Goal: Task Accomplishment & Management: Manage account settings

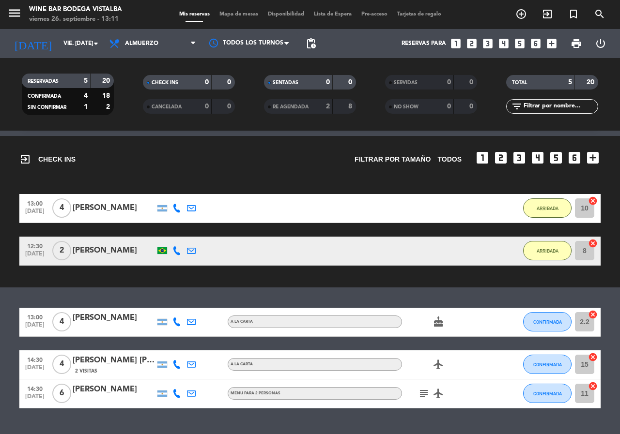
scroll to position [49, 0]
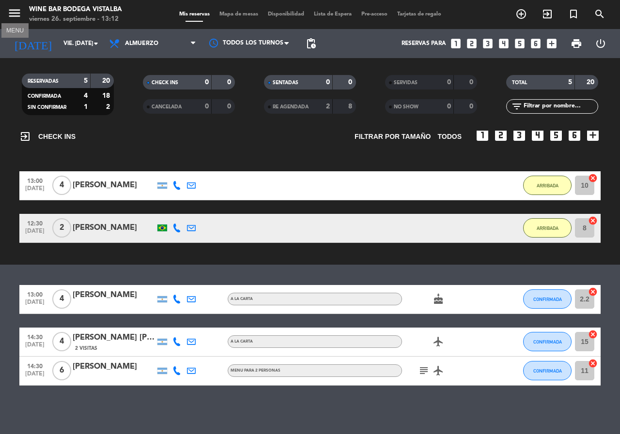
click at [18, 15] on icon "menu" at bounding box center [14, 13] width 15 height 15
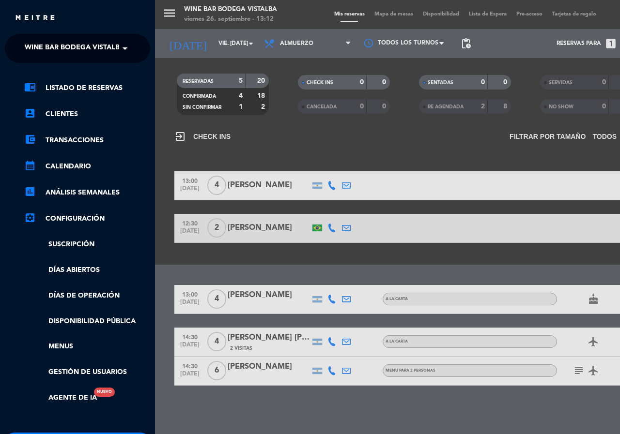
click at [71, 43] on span "Wine Bar Bodega Vistalba" at bounding box center [75, 48] width 100 height 20
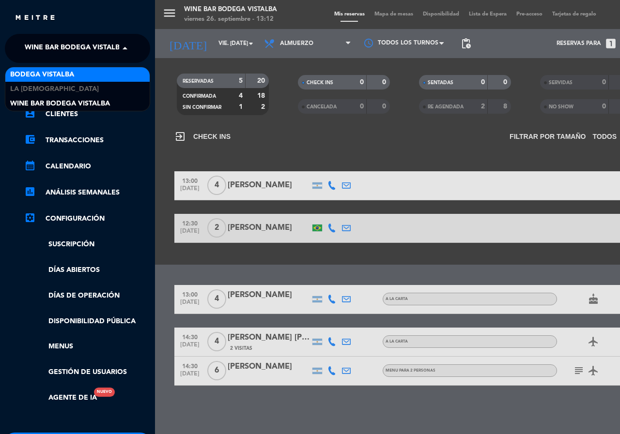
click at [75, 78] on div "BODEGA VISTALBA" at bounding box center [77, 74] width 144 height 15
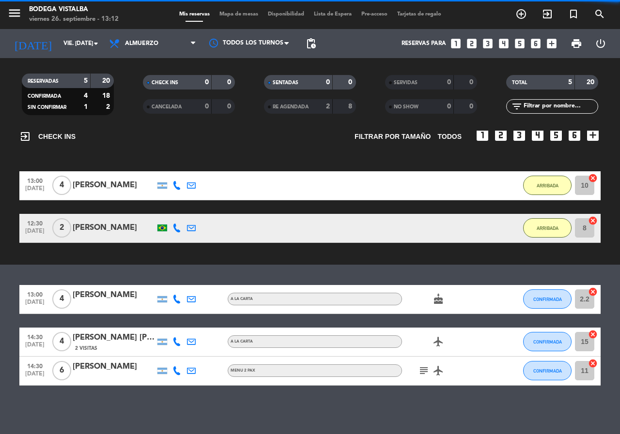
scroll to position [0, 0]
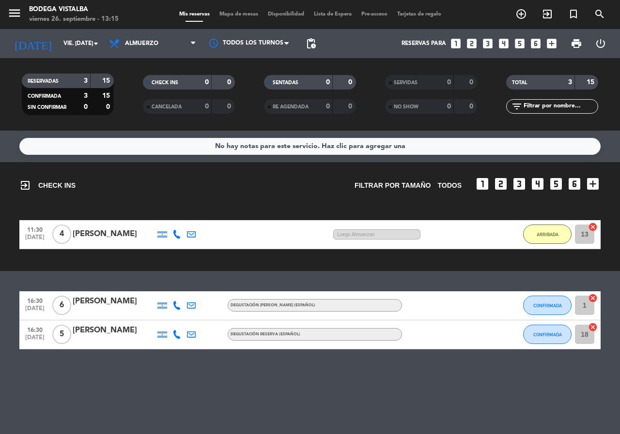
click at [238, 13] on span "Mapa de mesas" at bounding box center [239, 14] width 48 height 5
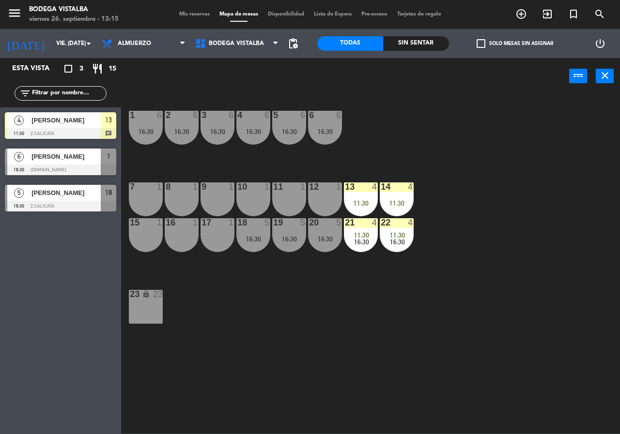
click at [201, 14] on span "Mis reservas" at bounding box center [194, 14] width 40 height 5
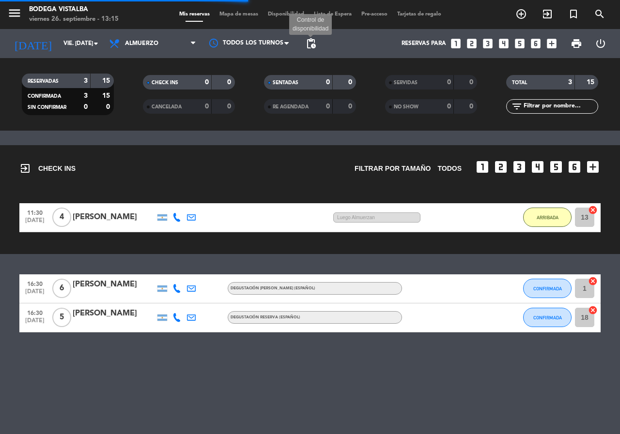
click at [310, 42] on span "pending_actions" at bounding box center [311, 44] width 12 height 12
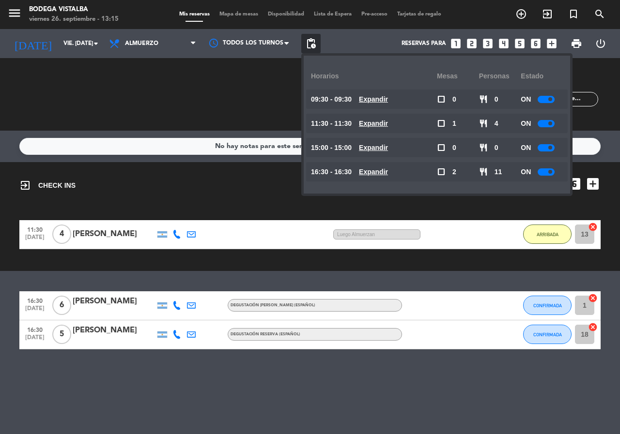
click at [541, 170] on div at bounding box center [546, 172] width 17 height 7
click at [238, 195] on div "exit_to_app CHECK INS Filtrar por tamaño TODOS looks_one looks_two looks_3 look…" at bounding box center [309, 181] width 581 height 38
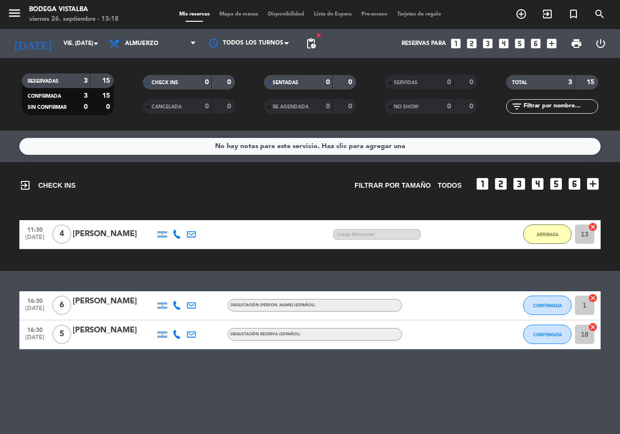
click at [485, 40] on icon "looks_3" at bounding box center [487, 43] width 13 height 13
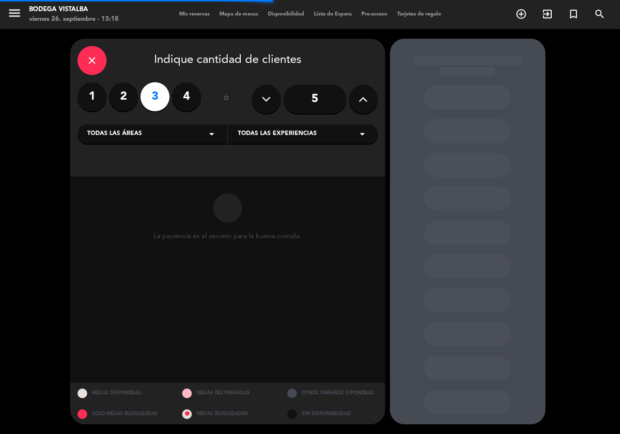
click at [145, 96] on label "3" at bounding box center [154, 96] width 29 height 29
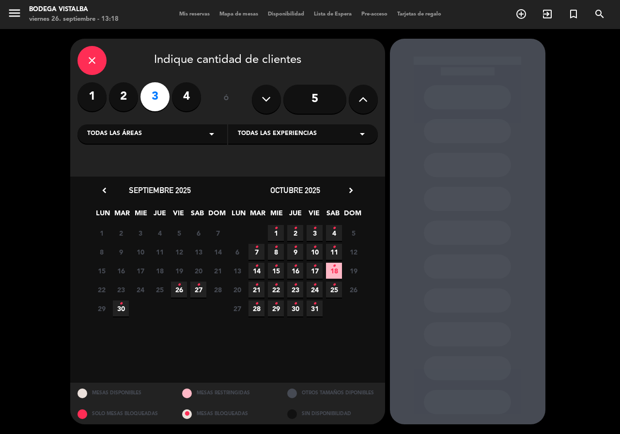
click at [179, 291] on icon "•" at bounding box center [178, 284] width 3 height 15
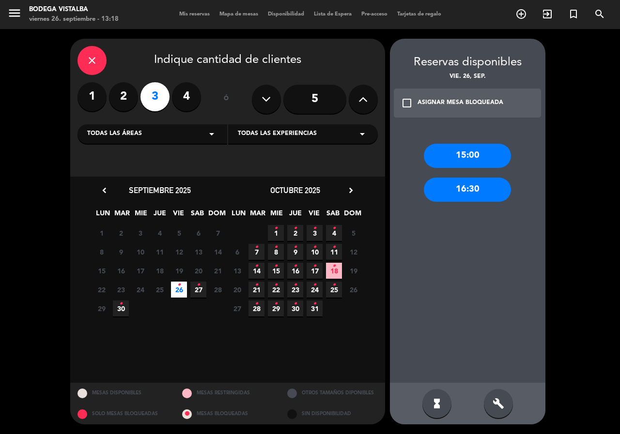
click at [474, 166] on div "15:00" at bounding box center [467, 156] width 87 height 24
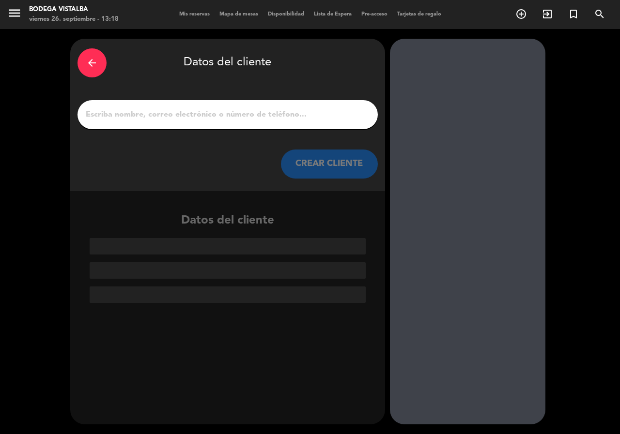
click at [259, 113] on input "1" at bounding box center [228, 115] width 286 height 14
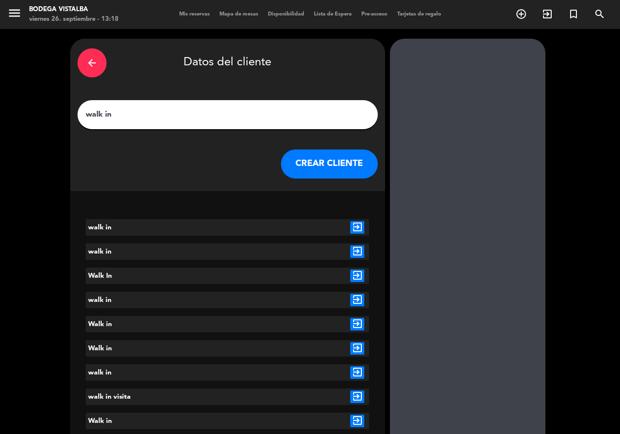
type input "walk in"
click at [324, 155] on button "CREAR CLIENTE" at bounding box center [329, 164] width 97 height 29
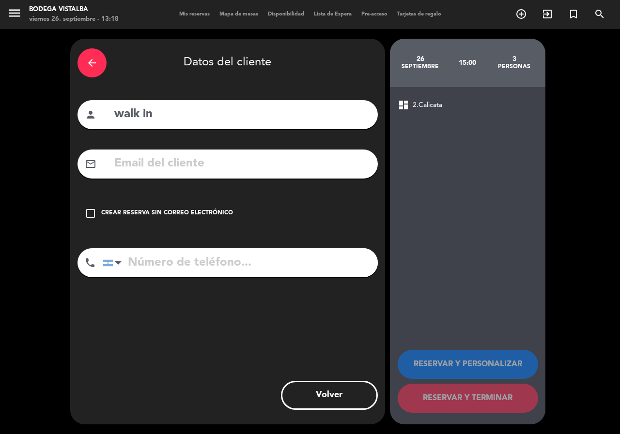
click at [92, 213] on icon "check_box_outline_blank" at bounding box center [91, 214] width 12 height 12
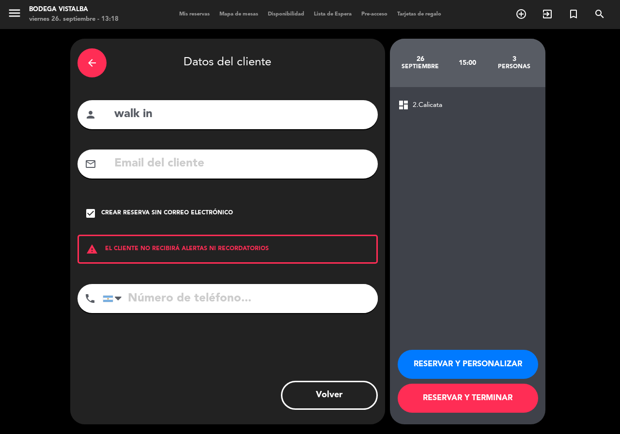
click at [492, 397] on button "RESERVAR Y TERMINAR" at bounding box center [468, 398] width 140 height 29
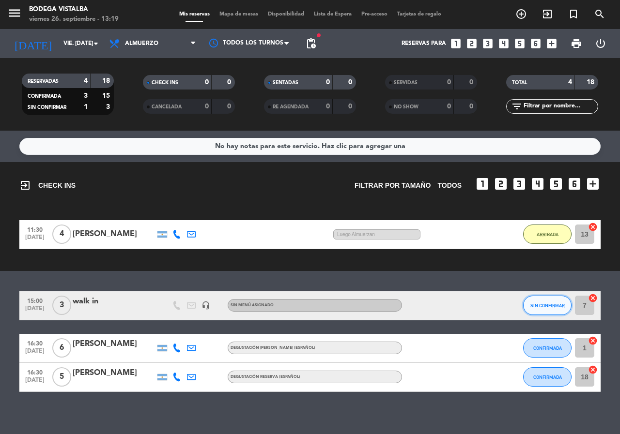
click at [549, 304] on span "SIN CONFIRMAR" at bounding box center [547, 305] width 34 height 5
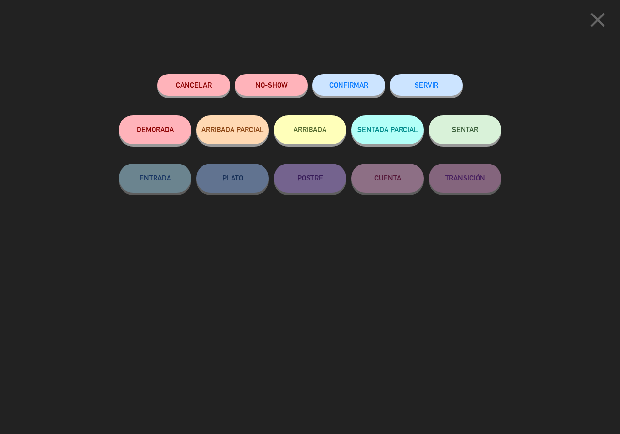
click at [184, 84] on button "Cancelar" at bounding box center [193, 85] width 73 height 22
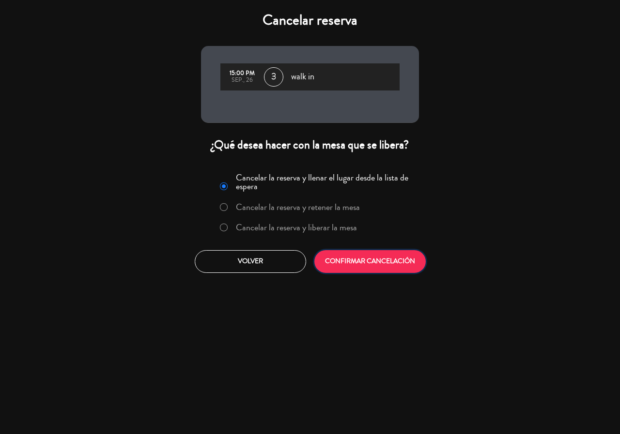
click at [354, 266] on button "CONFIRMAR CANCELACIÓN" at bounding box center [369, 261] width 111 height 23
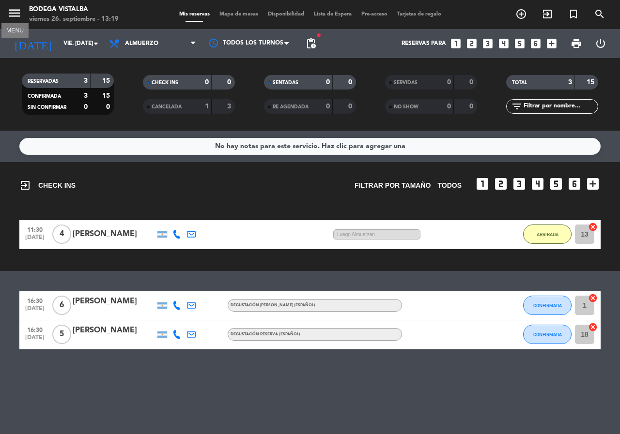
drag, startPoint x: 8, startPoint y: 10, endPoint x: 13, endPoint y: 15, distance: 7.9
click at [8, 10] on icon "menu" at bounding box center [14, 13] width 15 height 15
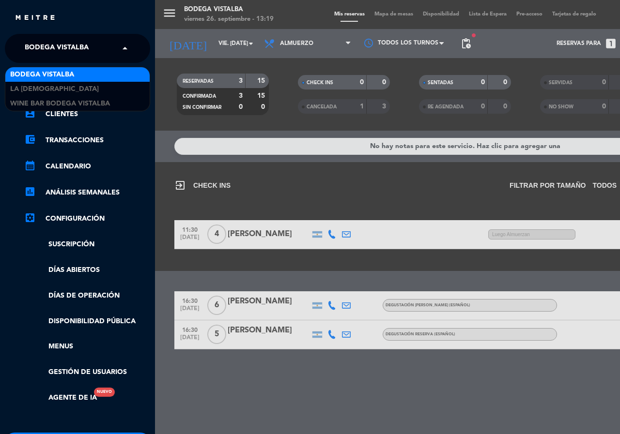
click at [125, 53] on span at bounding box center [127, 48] width 16 height 20
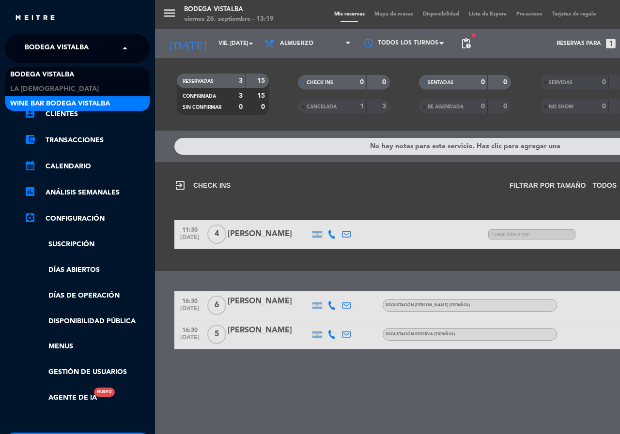
click at [124, 108] on div "Wine Bar Bodega Vistalba" at bounding box center [77, 103] width 144 height 15
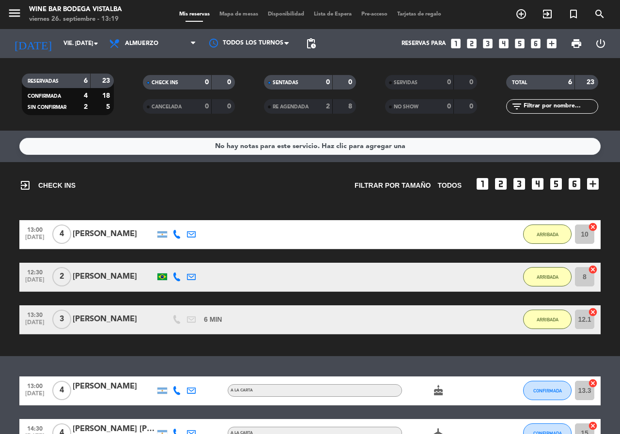
click at [490, 42] on icon "looks_3" at bounding box center [487, 43] width 13 height 13
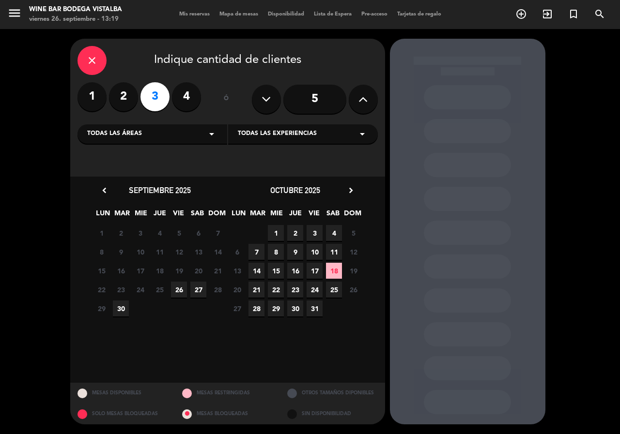
click at [180, 286] on span "26" at bounding box center [179, 290] width 16 height 16
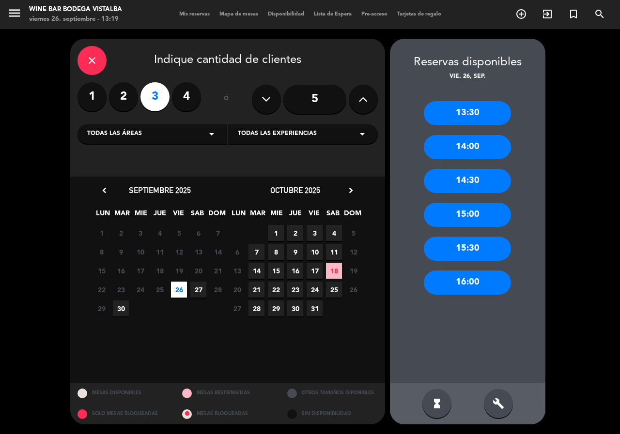
click at [455, 110] on div "13:30" at bounding box center [467, 113] width 87 height 24
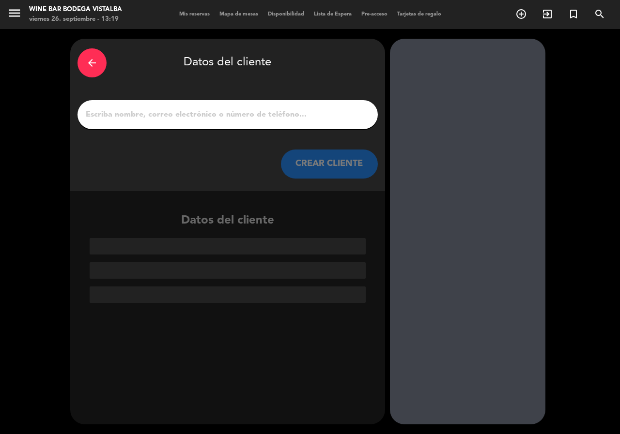
click at [249, 120] on input "1" at bounding box center [228, 115] width 286 height 14
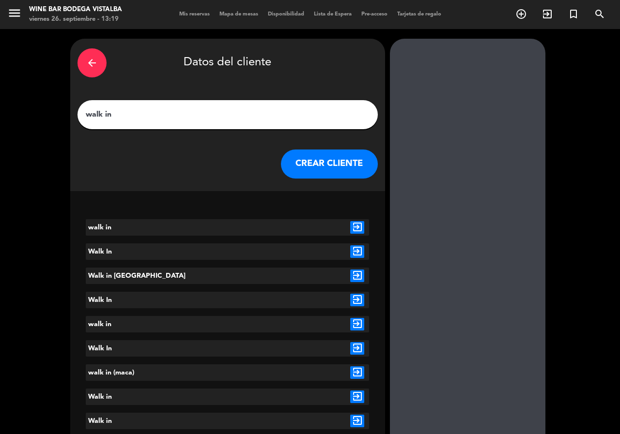
type input "walk in"
click at [320, 162] on button "CREAR CLIENTE" at bounding box center [329, 164] width 97 height 29
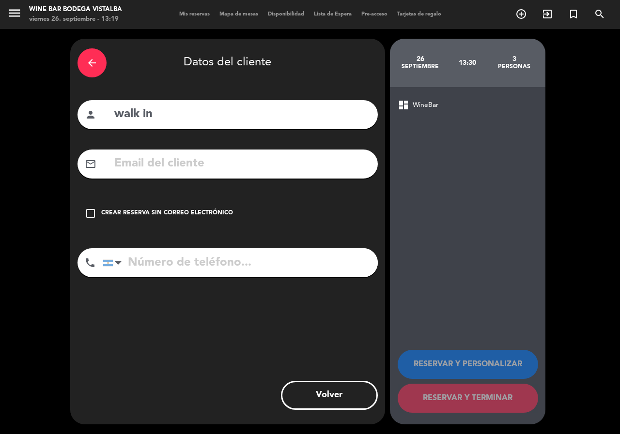
click at [100, 205] on div "check_box_outline_blank Crear reserva sin correo electrónico" at bounding box center [227, 213] width 300 height 29
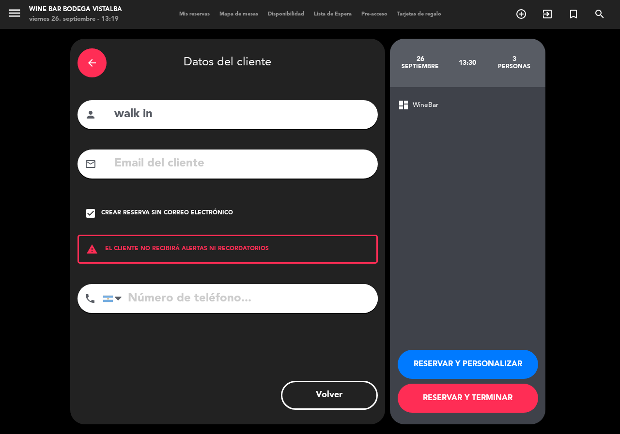
click at [467, 402] on button "RESERVAR Y TERMINAR" at bounding box center [468, 398] width 140 height 29
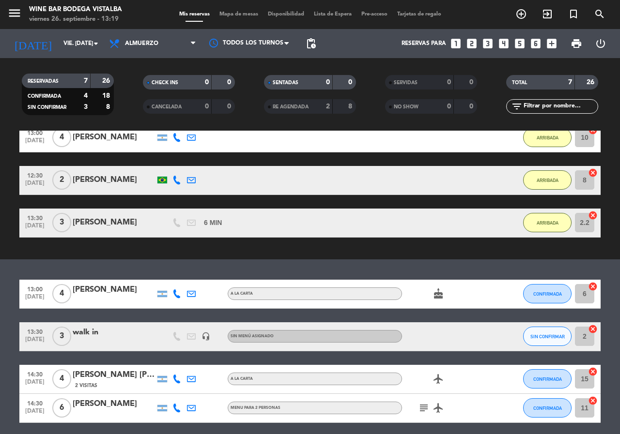
scroll to position [86, 0]
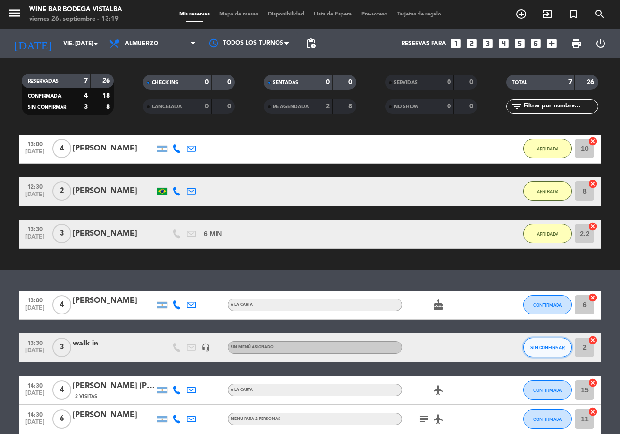
click at [561, 355] on button "SIN CONFIRMAR" at bounding box center [547, 347] width 48 height 19
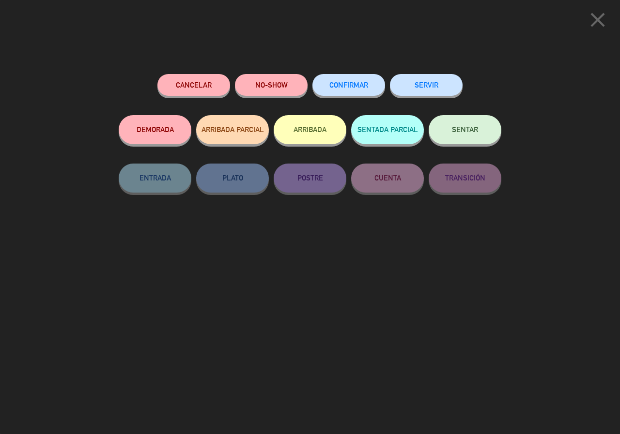
click at [321, 138] on button "ARRIBADA" at bounding box center [310, 129] width 73 height 29
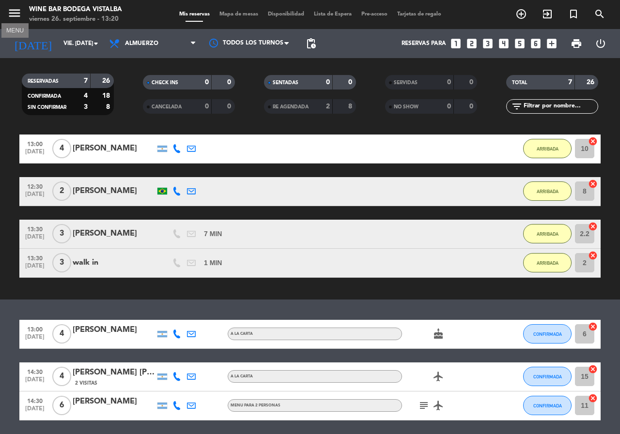
click at [16, 13] on icon "menu" at bounding box center [14, 13] width 15 height 15
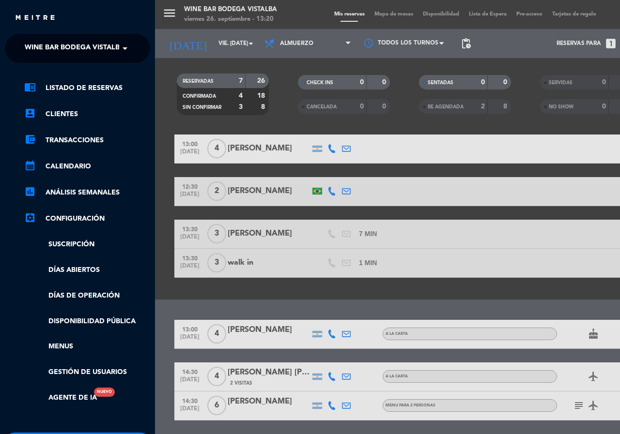
click at [53, 46] on span "Wine Bar Bodega Vistalba" at bounding box center [75, 48] width 100 height 20
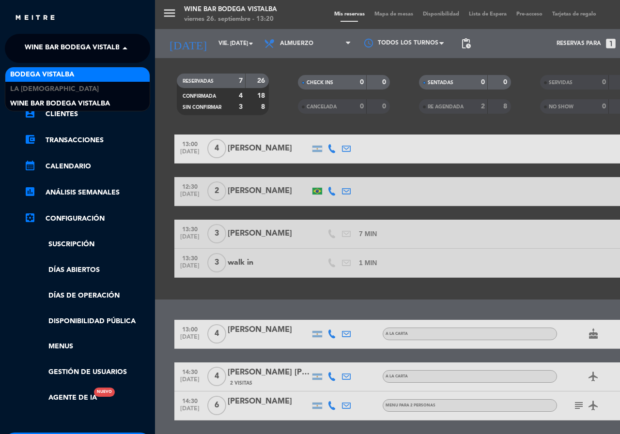
click at [71, 78] on span "BODEGA VISTALBA" at bounding box center [42, 74] width 64 height 11
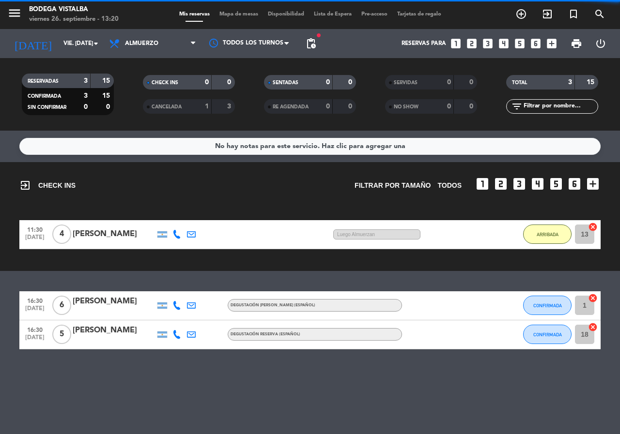
scroll to position [0, 0]
click at [93, 328] on div "[PERSON_NAME]" at bounding box center [114, 330] width 82 height 13
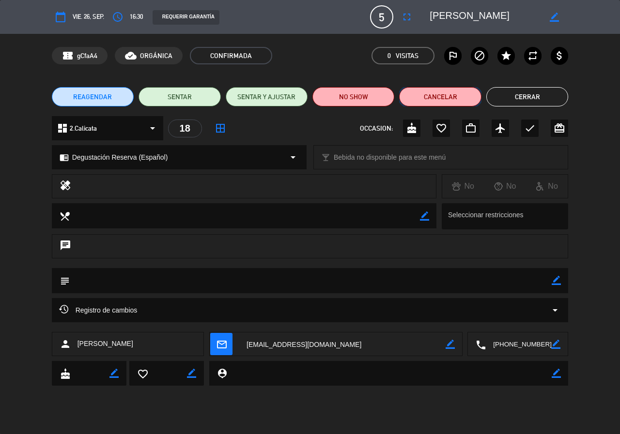
click at [432, 97] on button "Cancelar" at bounding box center [440, 96] width 82 height 19
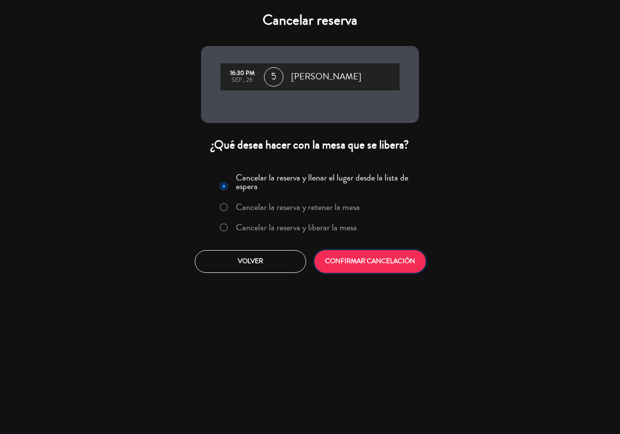
click at [380, 261] on button "CONFIRMAR CANCELACIÓN" at bounding box center [369, 261] width 111 height 23
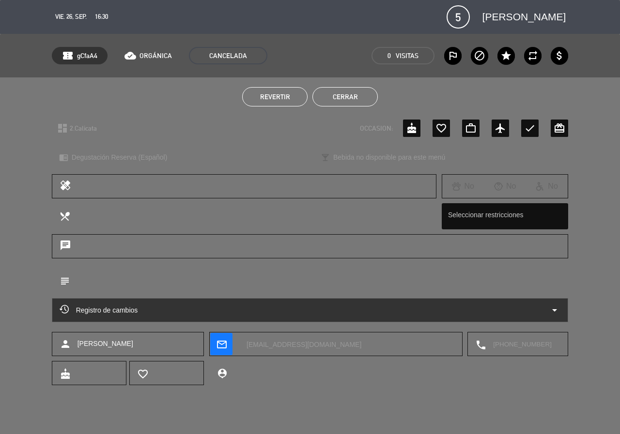
click at [340, 90] on button "Cerrar" at bounding box center [344, 96] width 65 height 19
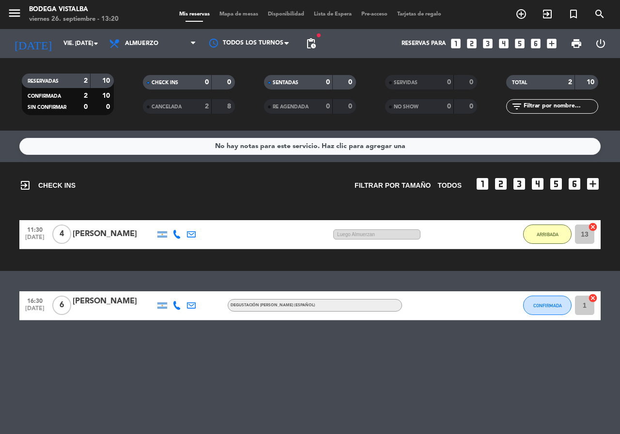
click at [120, 308] on div at bounding box center [114, 312] width 82 height 8
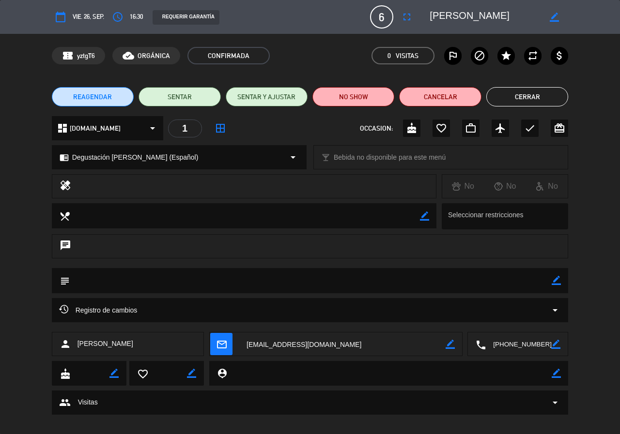
click at [556, 17] on icon "border_color" at bounding box center [554, 17] width 9 height 9
type textarea "[PERSON_NAME] & [PERSON_NAME]"
click at [555, 15] on icon at bounding box center [554, 17] width 9 height 9
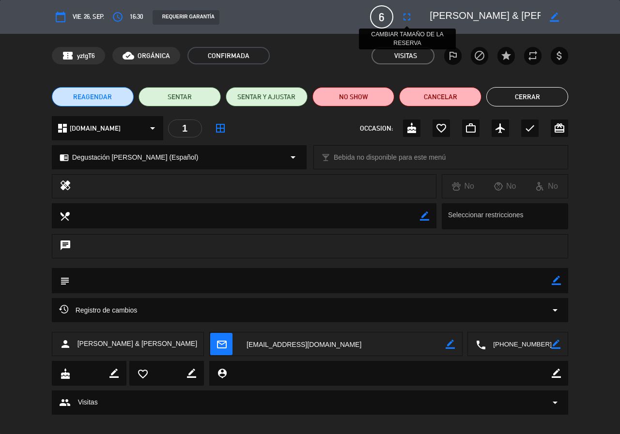
click at [404, 14] on icon "fullscreen" at bounding box center [407, 17] width 12 height 12
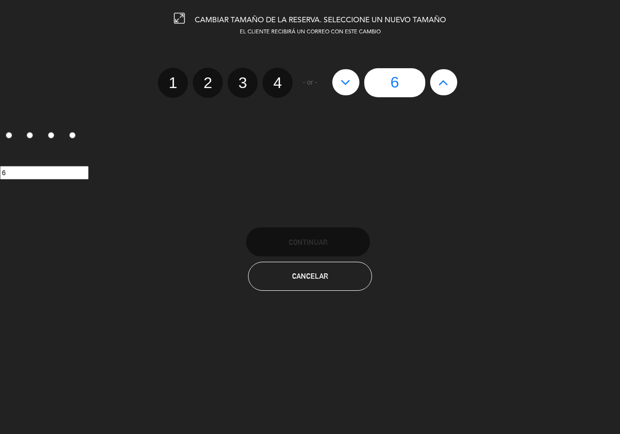
click at [448, 78] on icon at bounding box center [443, 82] width 10 height 15
type input "7"
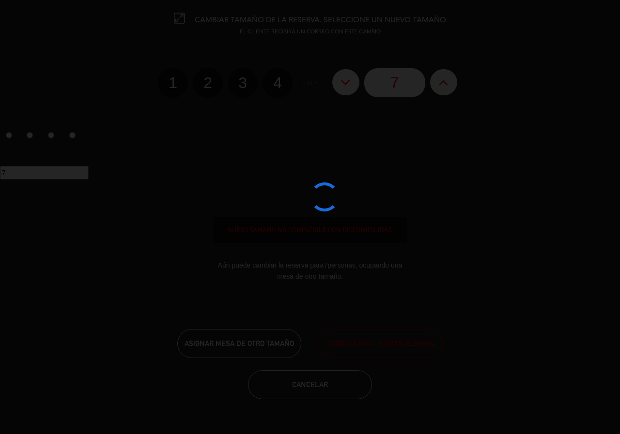
click at [448, 78] on edit-booking-info-modal "CAMBIAR TAMAÑO DE LA RESERVA. SELECCIONE UN NUEVO TAMAÑO EL CLIENTE RECIBIRÁ UN…" at bounding box center [310, 217] width 620 height 434
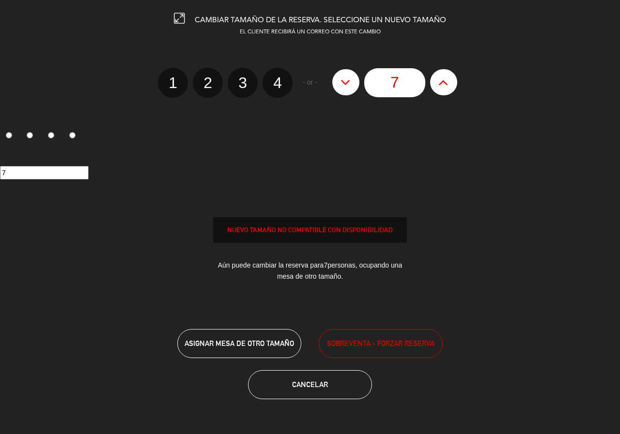
click at [448, 78] on icon at bounding box center [443, 82] width 10 height 15
type input "8"
click at [412, 342] on span "SOBREVENTA - FORZAR RESERVA" at bounding box center [381, 343] width 108 height 11
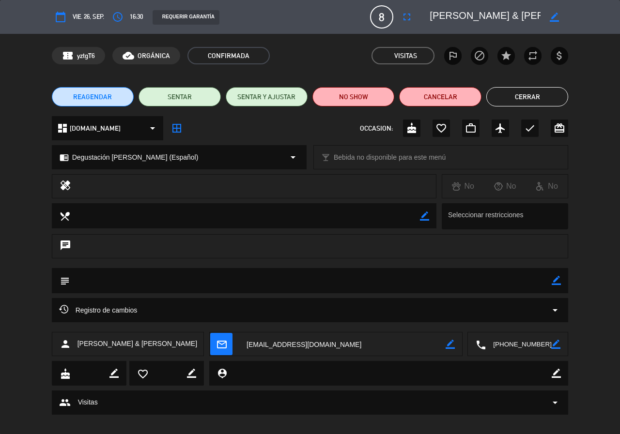
click at [526, 99] on button "Cerrar" at bounding box center [527, 96] width 82 height 19
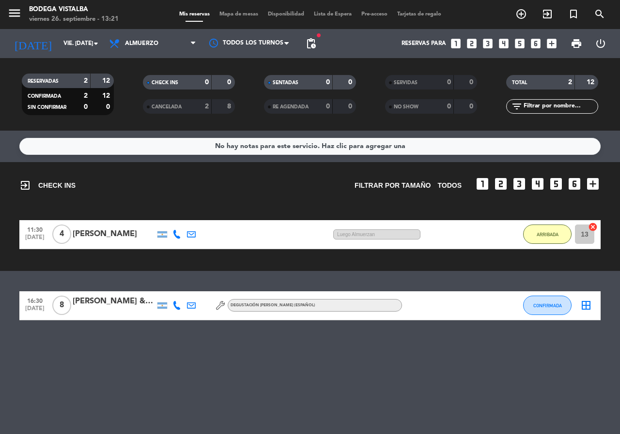
click at [219, 303] on icon at bounding box center [220, 305] width 9 height 9
click at [137, 296] on div "[PERSON_NAME] & [PERSON_NAME]" at bounding box center [114, 301] width 82 height 13
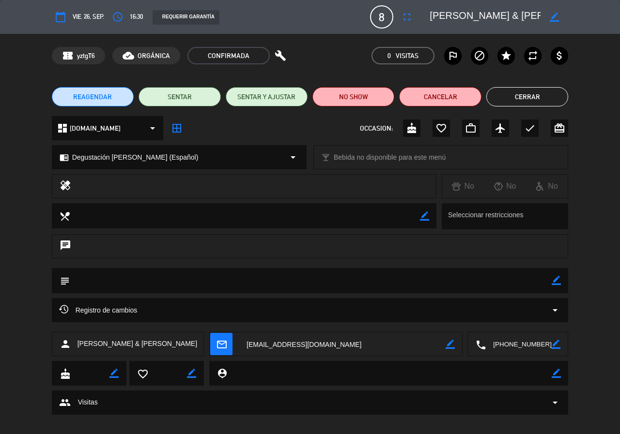
click at [498, 96] on button "Cerrar" at bounding box center [527, 96] width 82 height 19
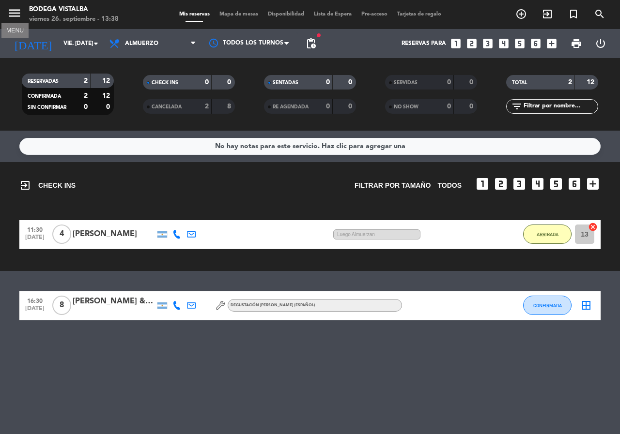
click at [14, 11] on icon "menu" at bounding box center [14, 13] width 15 height 15
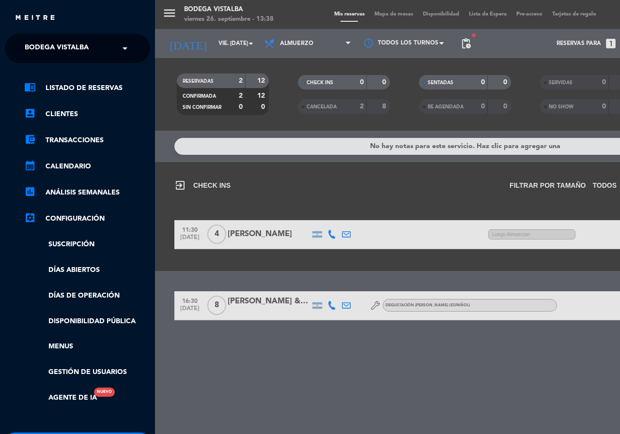
click at [37, 41] on span "BODEGA VISTALBA" at bounding box center [57, 48] width 64 height 20
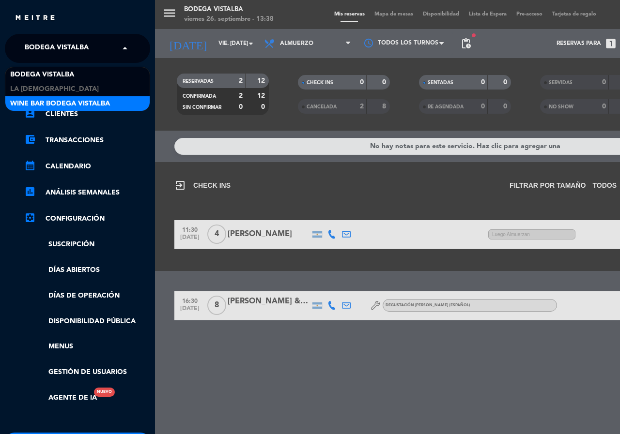
click at [66, 98] on span "Wine Bar Bodega Vistalba" at bounding box center [60, 103] width 100 height 11
